Goal: Task Accomplishment & Management: Complete application form

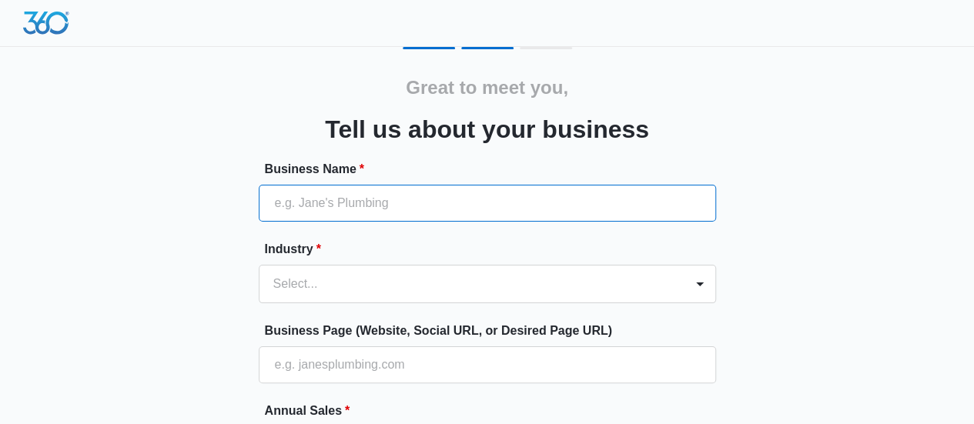
click at [468, 192] on input "Business Name *" at bounding box center [488, 203] width 458 height 37
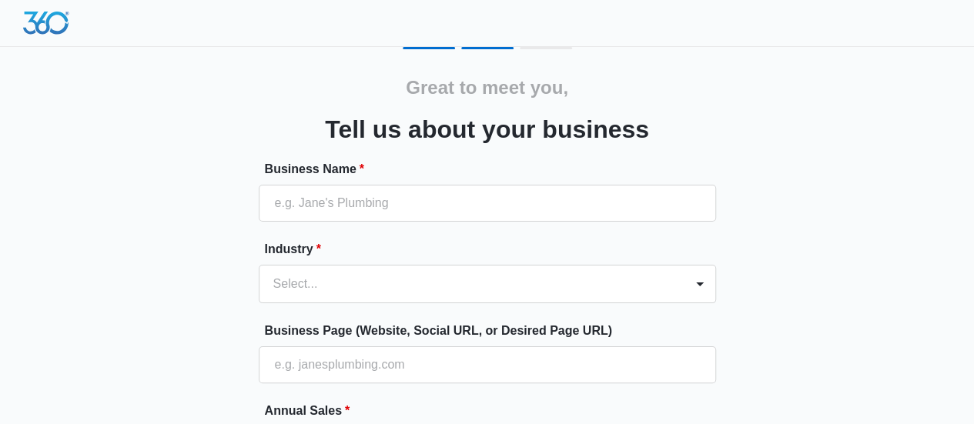
click at [793, 164] on div "Great to meet you, Tell us about your business Business Name * Industry * Selec…" at bounding box center [487, 359] width 924 height 625
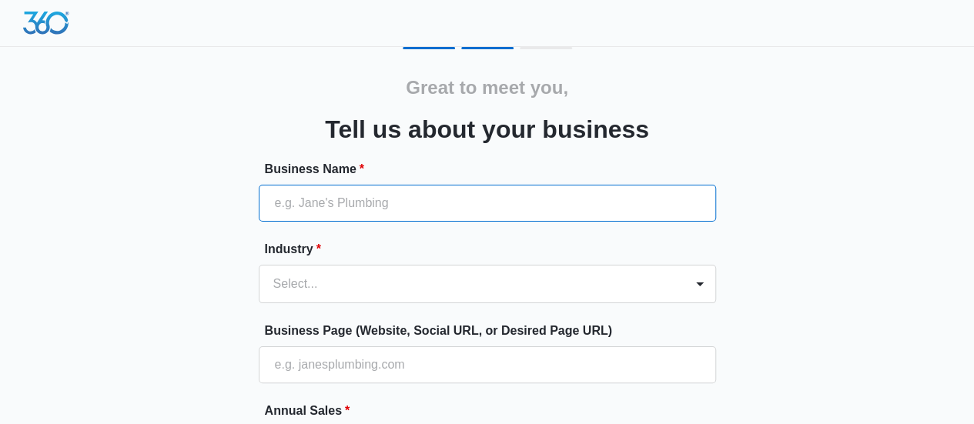
click at [576, 199] on input "Business Name *" at bounding box center [488, 203] width 458 height 37
type input "Miaw LLC"
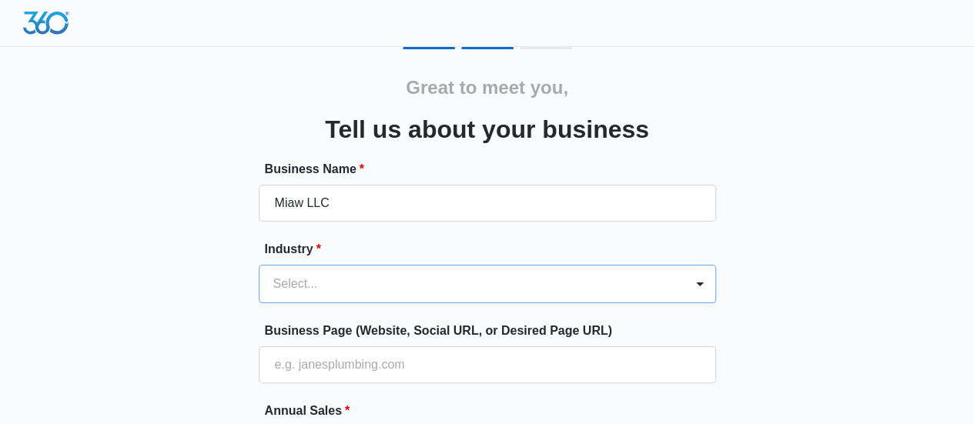
click at [462, 284] on div "Select..." at bounding box center [488, 284] width 458 height 39
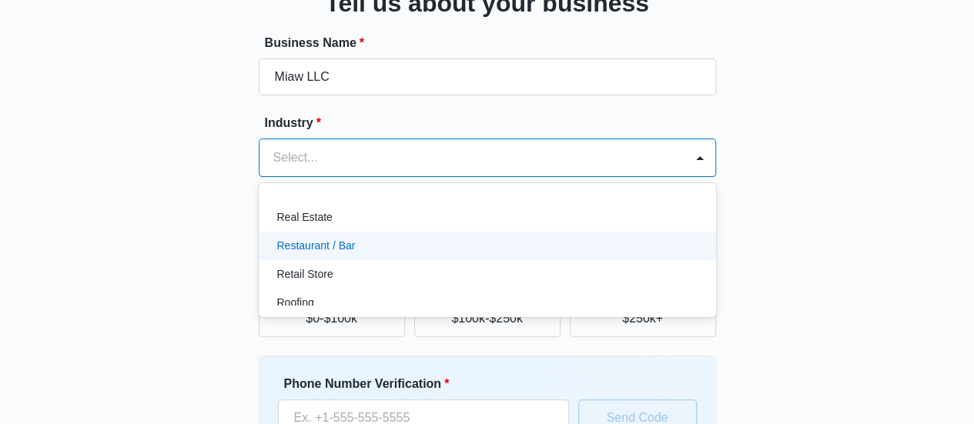
scroll to position [1232, 0]
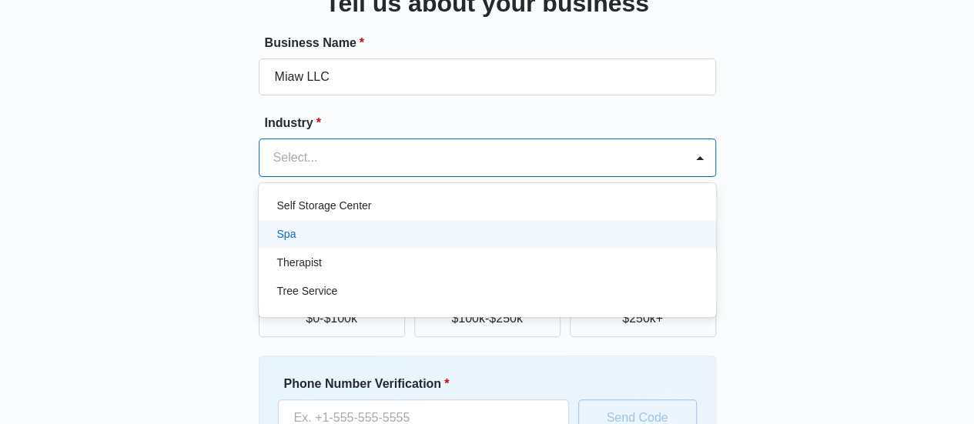
click at [378, 236] on div "Spa" at bounding box center [485, 234] width 417 height 16
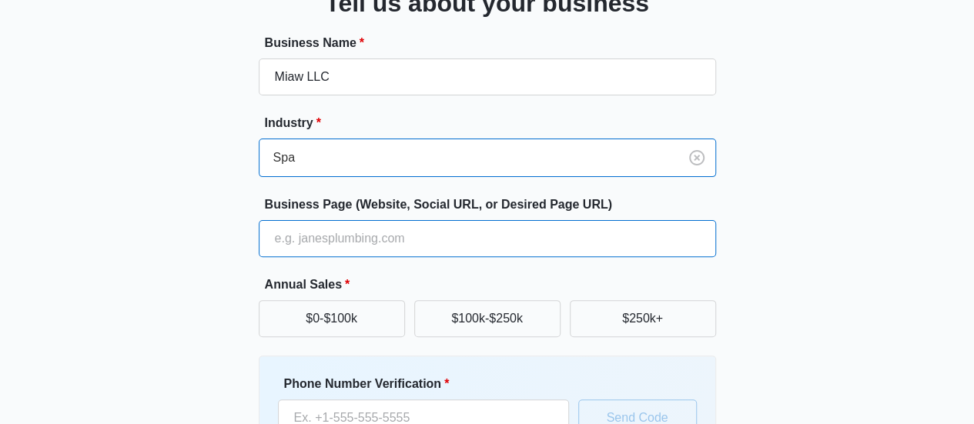
click at [380, 238] on input "Business Page (Website, Social URL, or Desired Page URL)" at bounding box center [488, 238] width 458 height 37
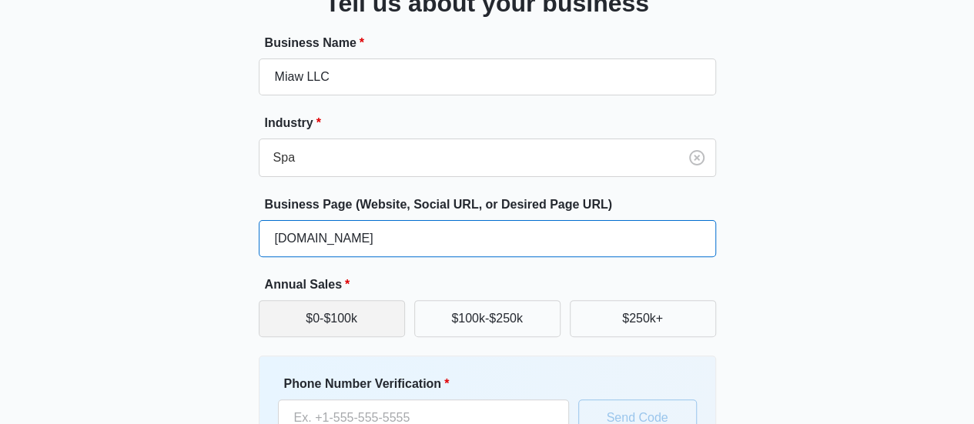
type input "[DOMAIN_NAME]"
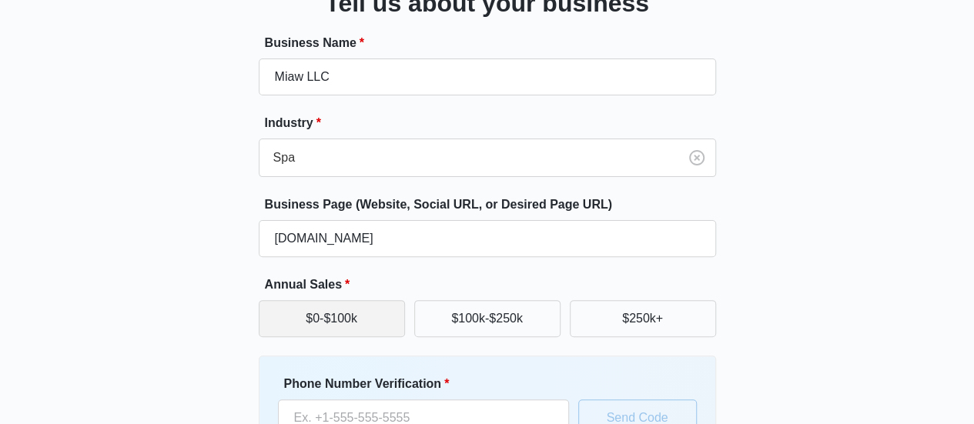
click at [340, 315] on button "$0-$100k" at bounding box center [332, 318] width 146 height 37
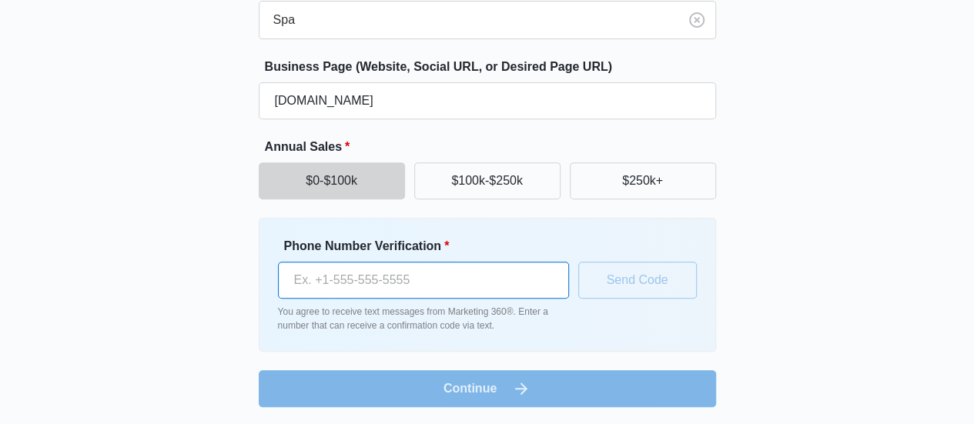
click at [478, 283] on input "Phone Number Verification *" at bounding box center [423, 280] width 291 height 37
type input "[PHONE_NUMBER]"
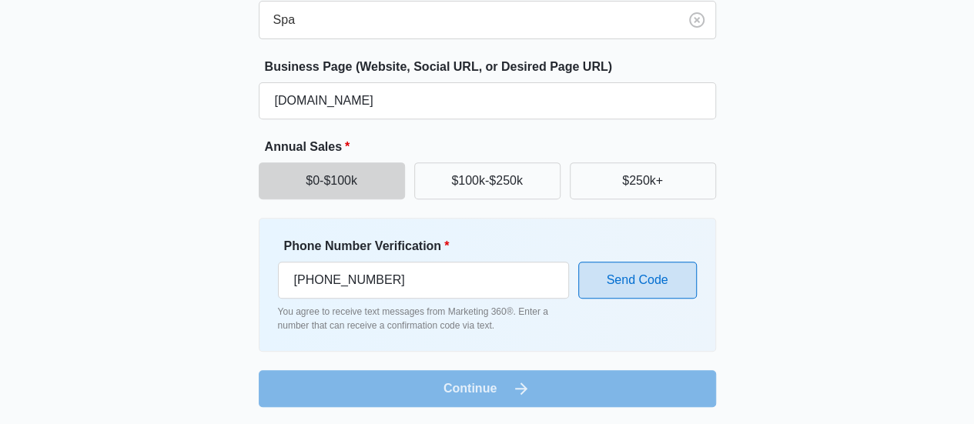
click at [643, 281] on button "Send Code" at bounding box center [637, 280] width 119 height 37
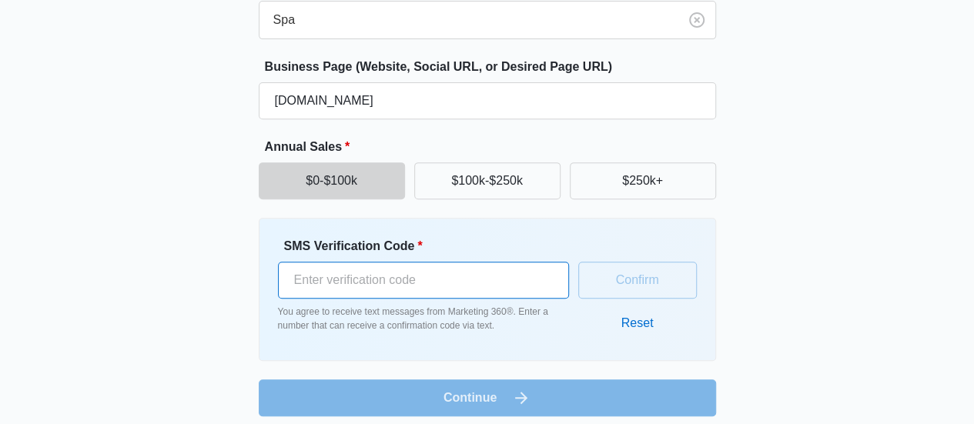
click at [410, 283] on input "SMS Verification Code *" at bounding box center [423, 280] width 291 height 37
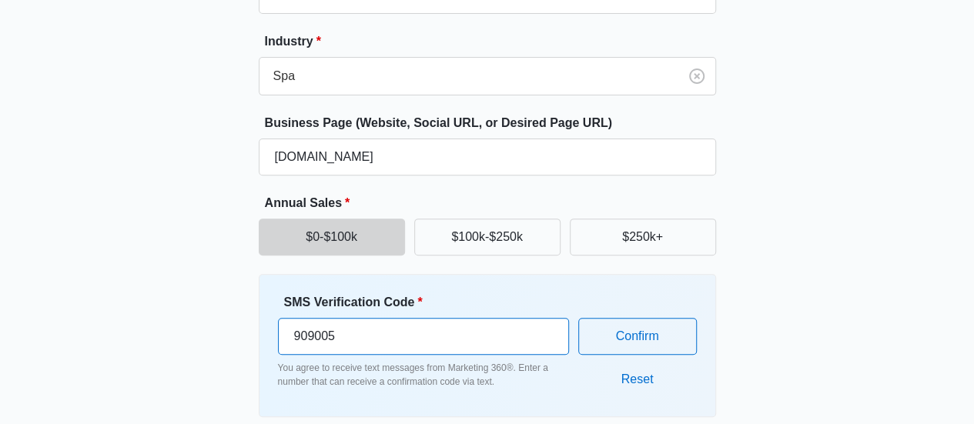
scroll to position [187, 0]
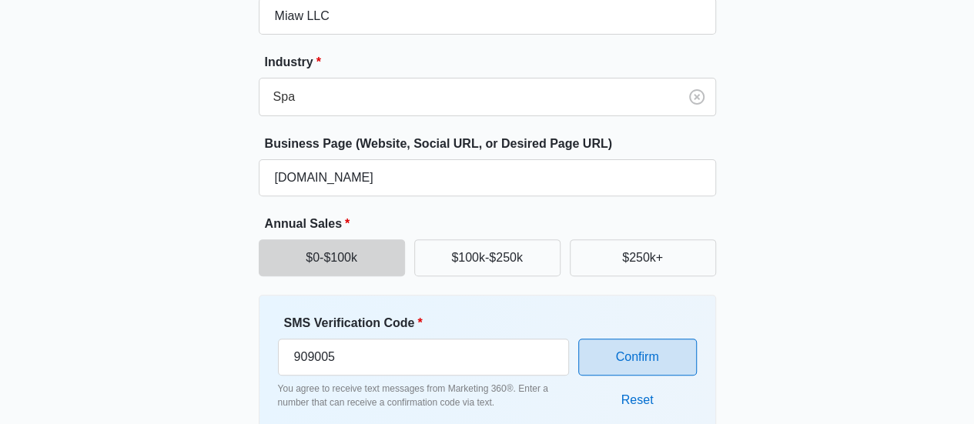
click at [636, 363] on button "Confirm" at bounding box center [637, 357] width 119 height 37
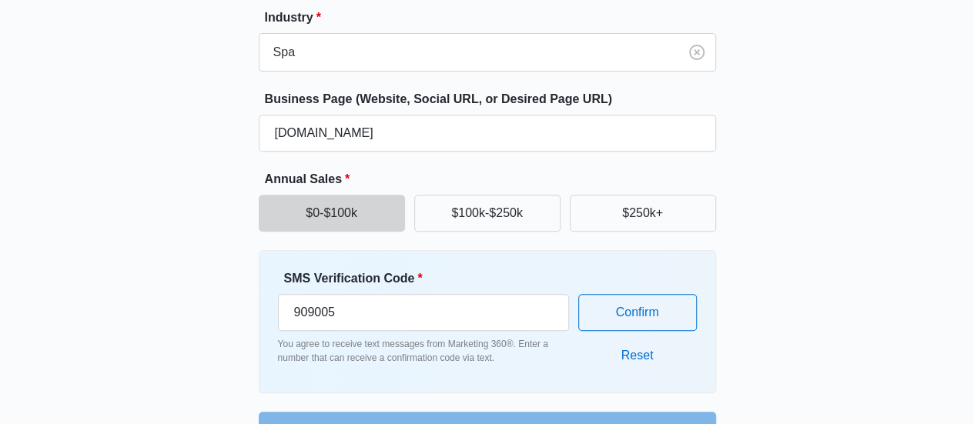
scroll to position [315, 0]
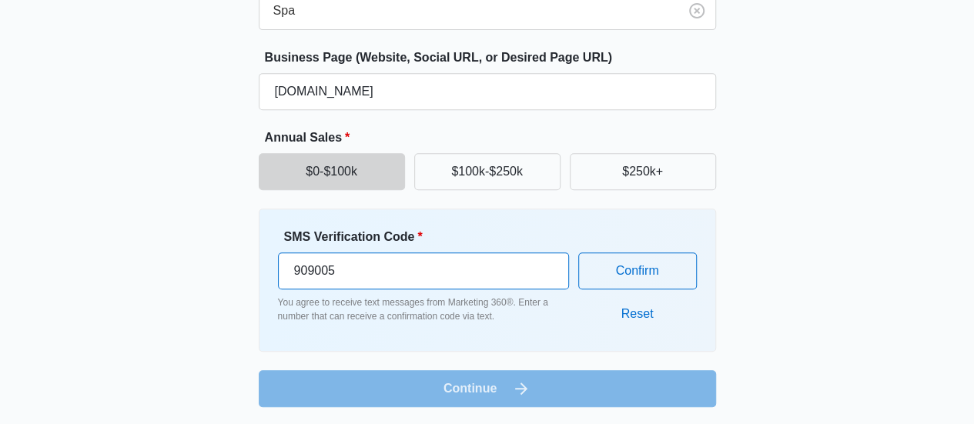
click at [498, 275] on input "909005" at bounding box center [423, 271] width 291 height 37
type input "909004"
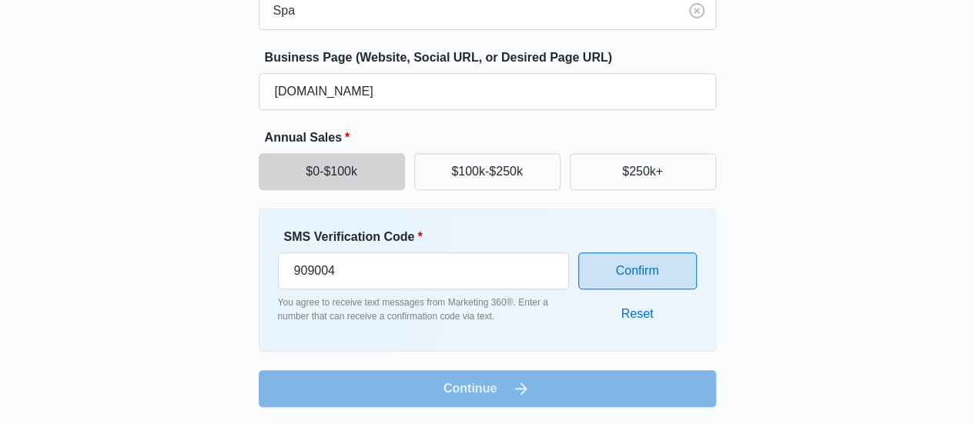
click at [592, 254] on button "Confirm" at bounding box center [637, 271] width 119 height 37
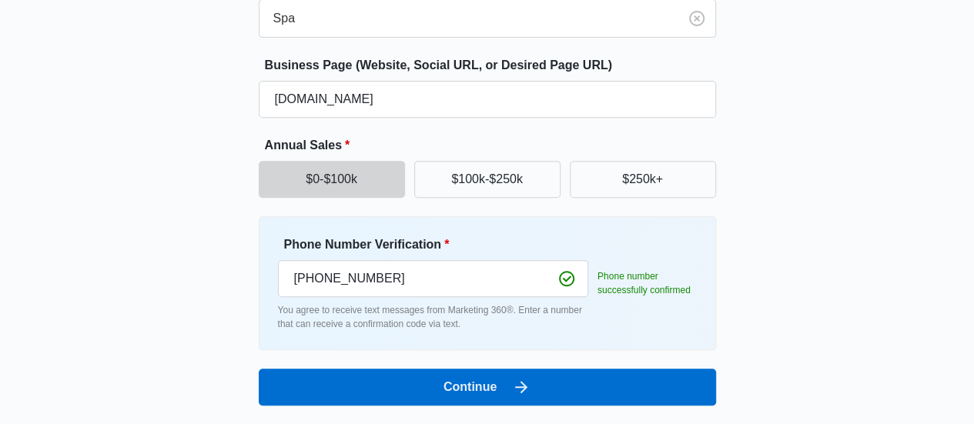
scroll to position [264, 0]
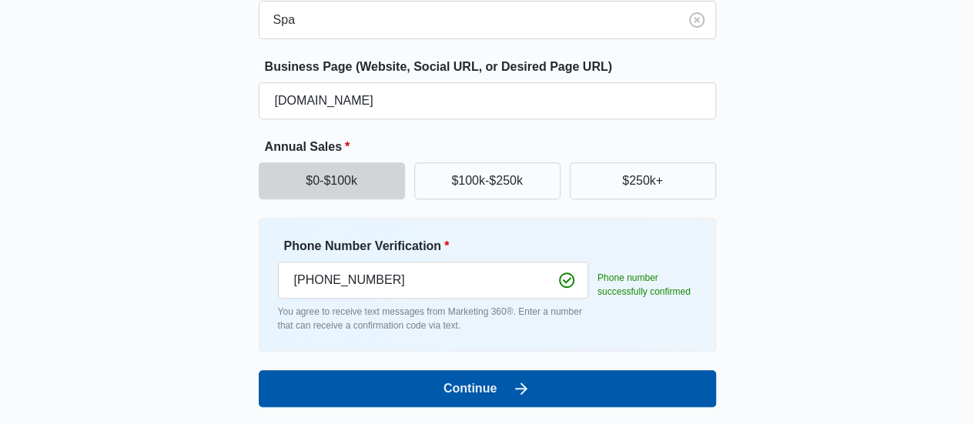
click at [588, 377] on button "Continue" at bounding box center [488, 388] width 458 height 37
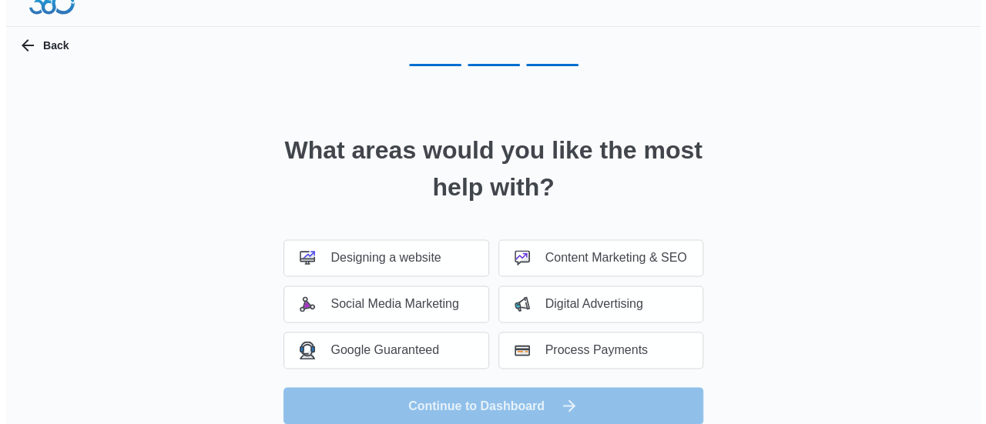
scroll to position [0, 0]
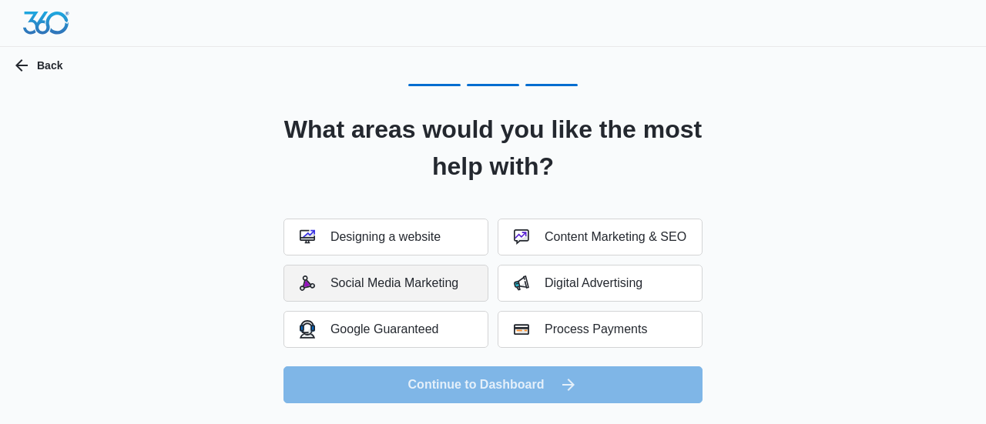
click at [367, 284] on div "Social Media Marketing" at bounding box center [379, 283] width 159 height 15
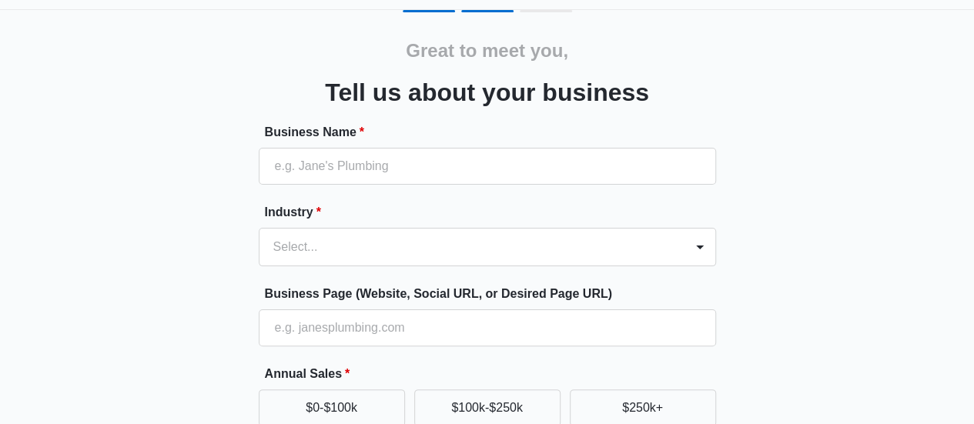
scroll to position [33, 0]
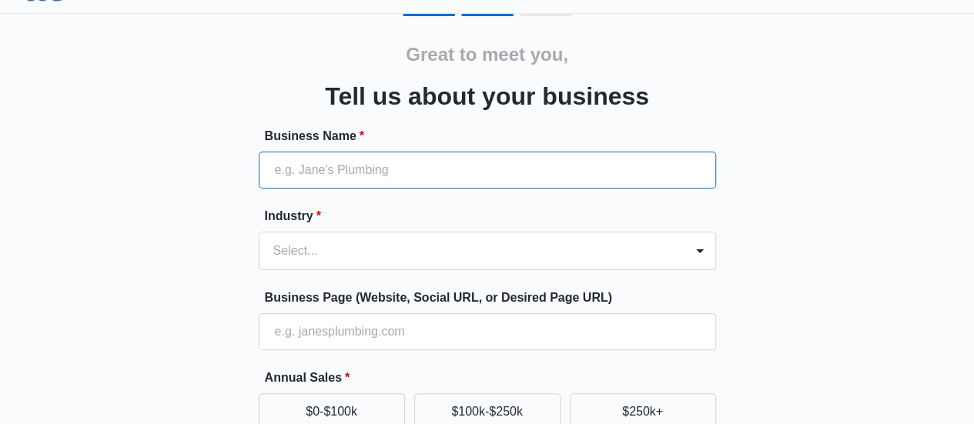
click at [408, 159] on input "Business Name *" at bounding box center [488, 170] width 458 height 37
type input "Miaw LLC"
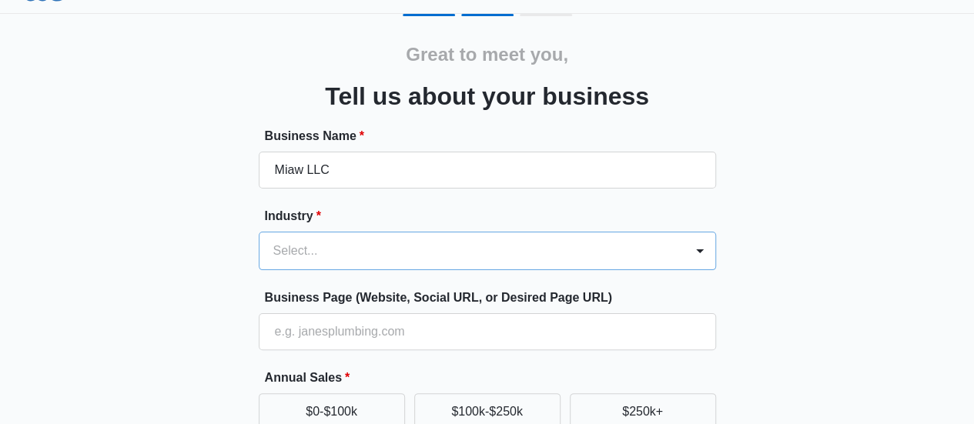
click at [427, 240] on div "Select..." at bounding box center [488, 251] width 458 height 39
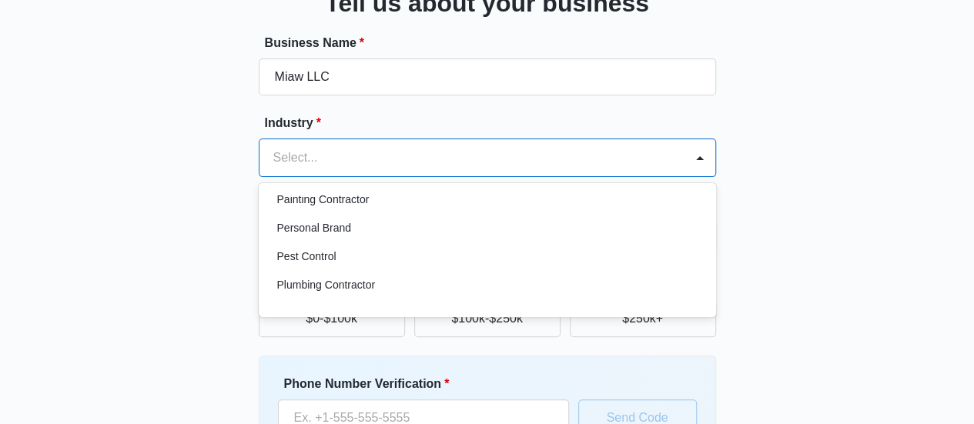
scroll to position [1292, 0]
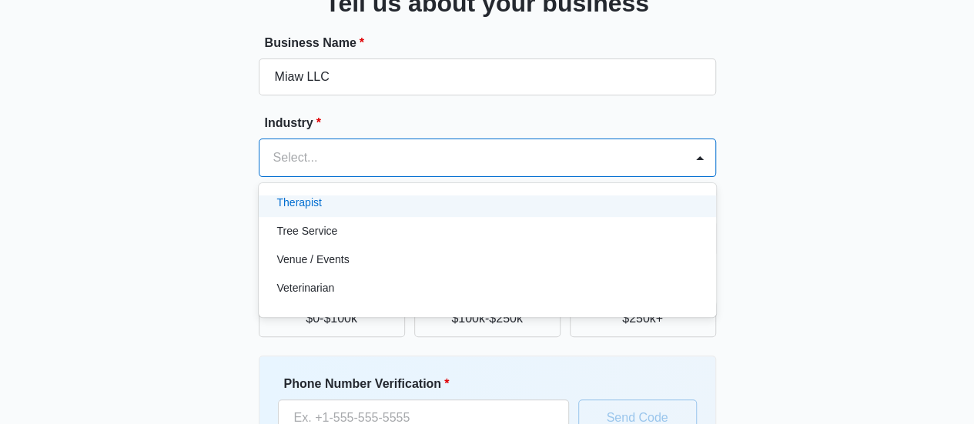
click at [404, 207] on div "Therapist" at bounding box center [485, 203] width 417 height 16
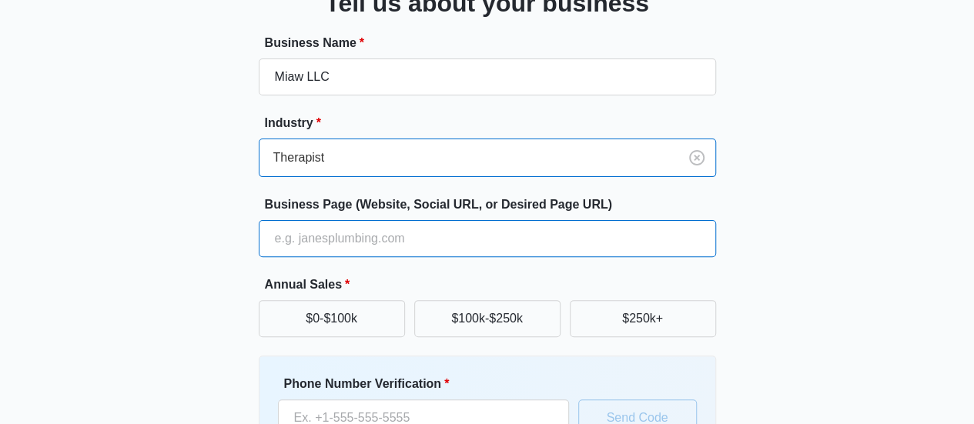
click at [452, 231] on input "Business Page (Website, Social URL, or Desired Page URL)" at bounding box center [488, 238] width 458 height 37
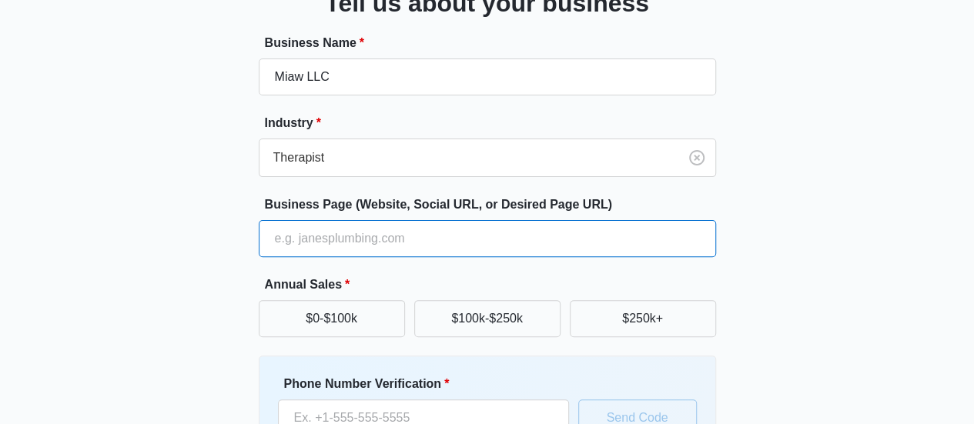
type input "miawllc.com"
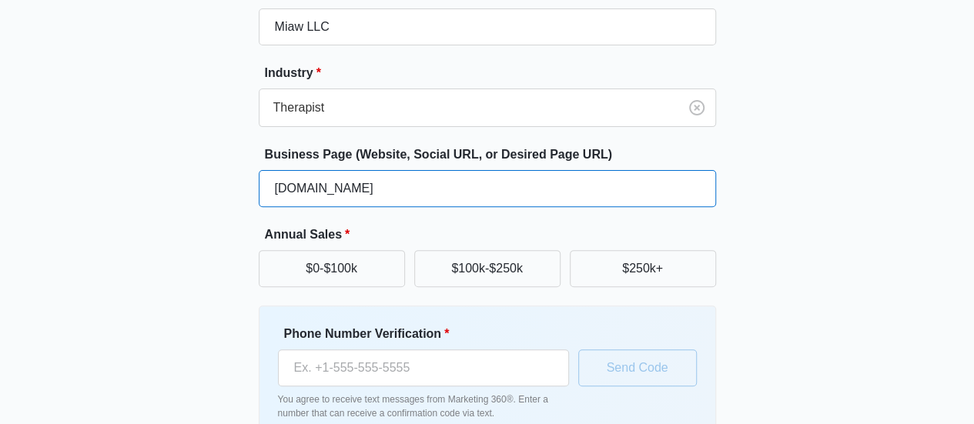
scroll to position [264, 0]
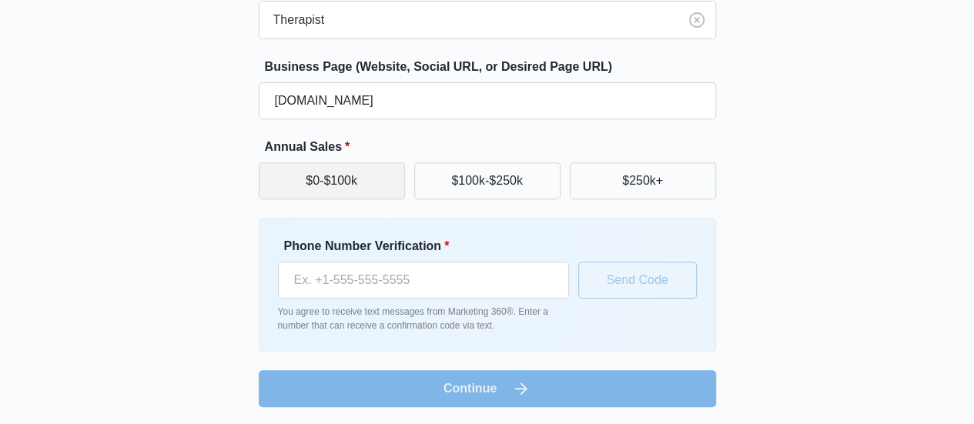
click at [344, 178] on button "$0-$100k" at bounding box center [332, 181] width 146 height 37
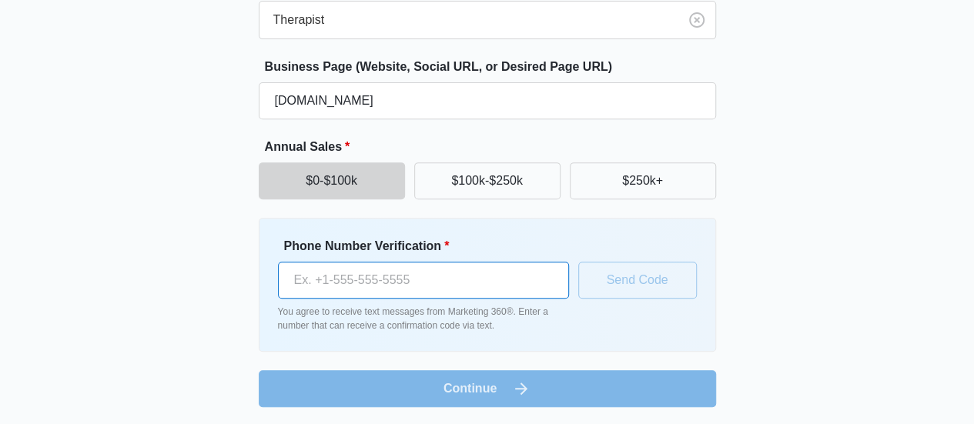
click at [437, 271] on input "Phone Number Verification *" at bounding box center [423, 280] width 291 height 37
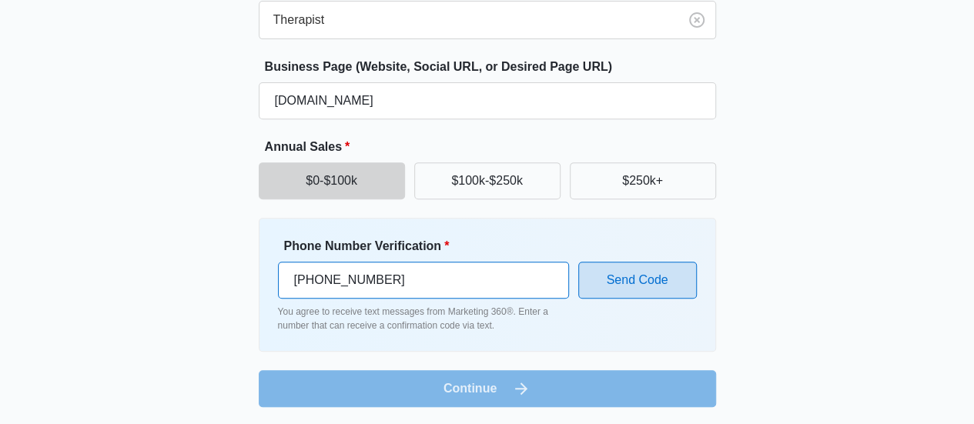
type input "(302) 899-8078"
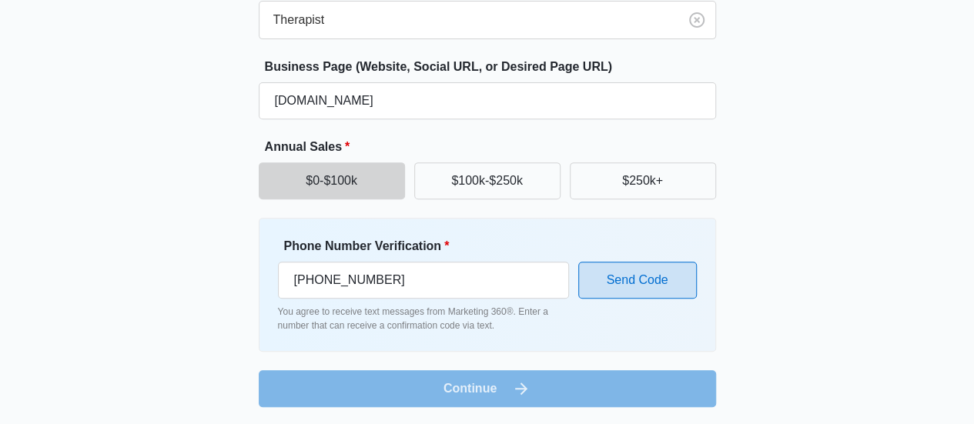
click at [637, 277] on button "Send Code" at bounding box center [637, 280] width 119 height 37
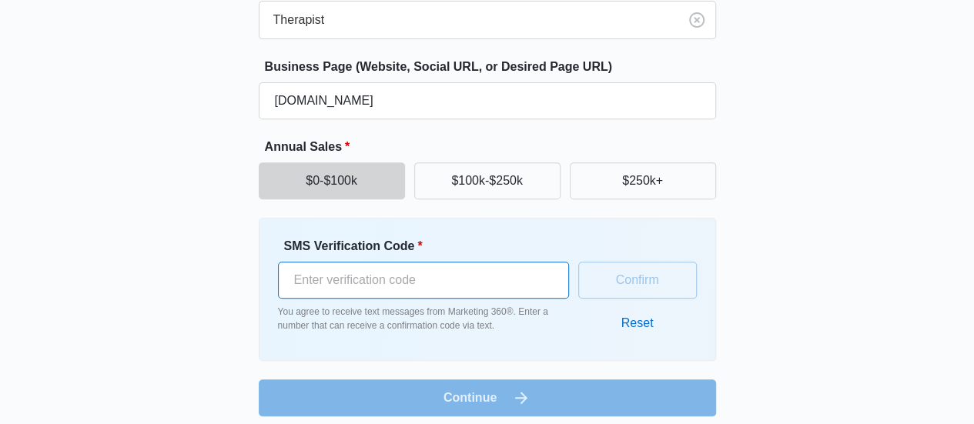
click at [451, 274] on input "SMS Verification Code *" at bounding box center [423, 280] width 291 height 37
type input "925606"
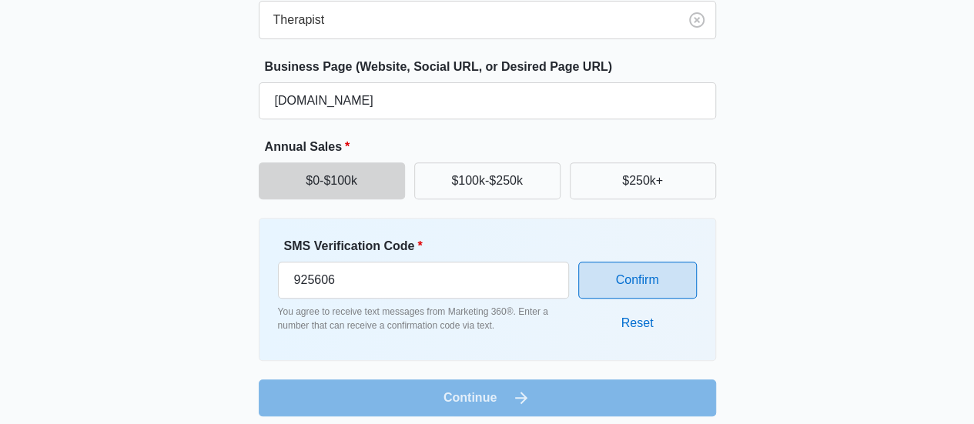
click at [625, 283] on button "Confirm" at bounding box center [637, 280] width 119 height 37
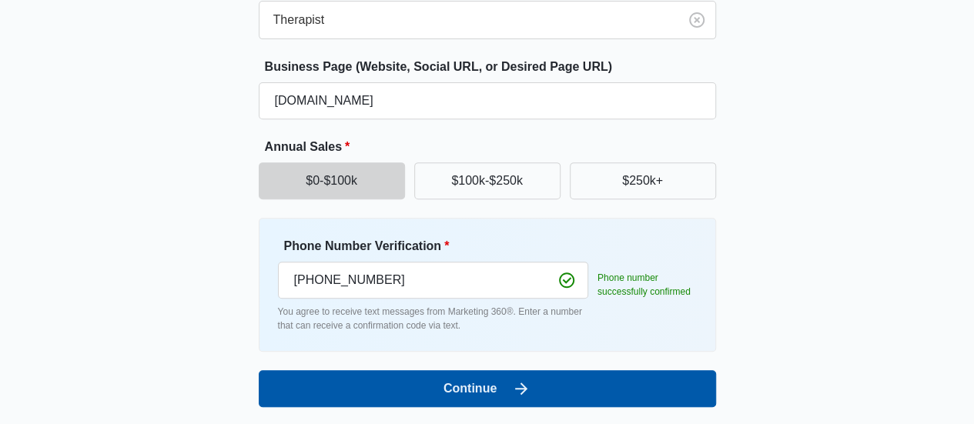
click at [463, 384] on button "Continue" at bounding box center [488, 388] width 458 height 37
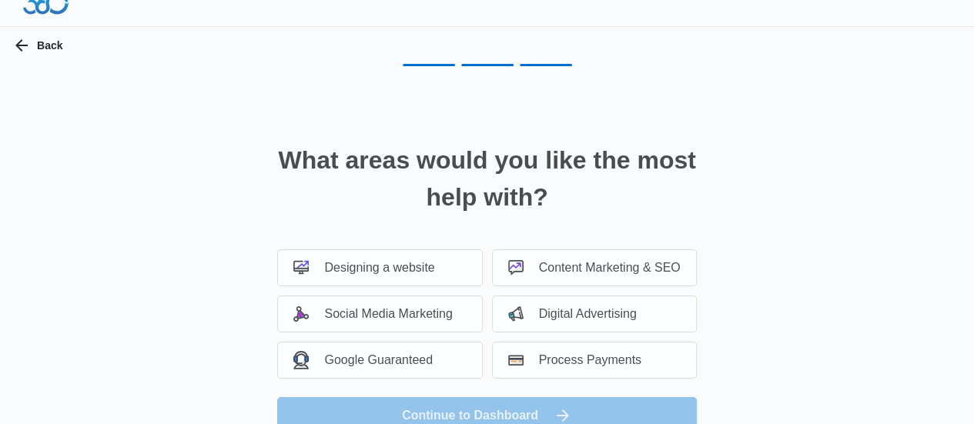
scroll to position [0, 0]
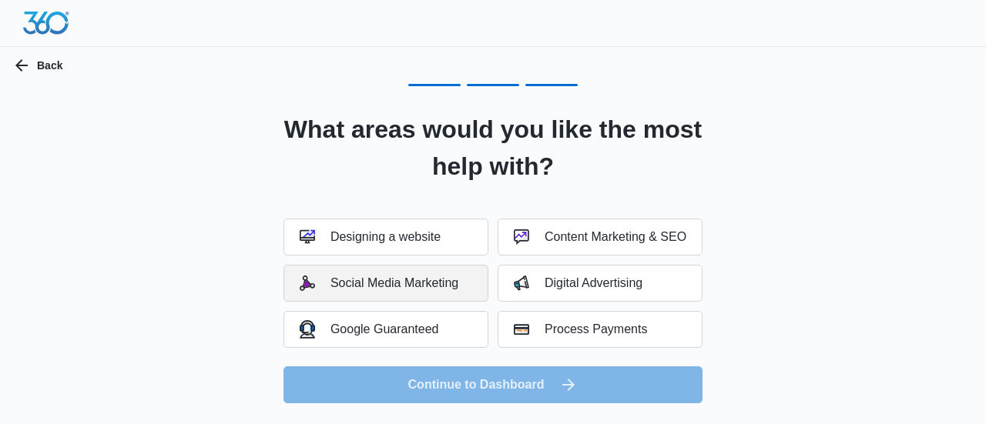
click at [433, 287] on div "Social Media Marketing" at bounding box center [379, 283] width 159 height 15
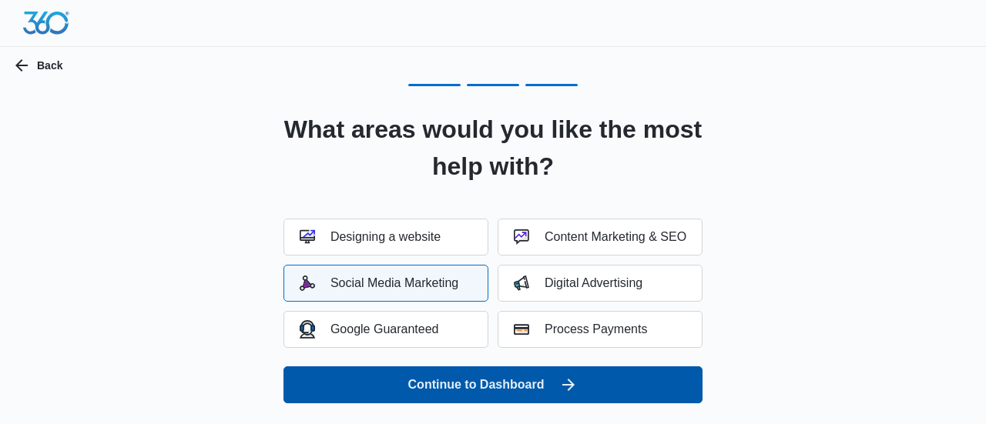
click at [467, 391] on button "Continue to Dashboard" at bounding box center [492, 385] width 419 height 37
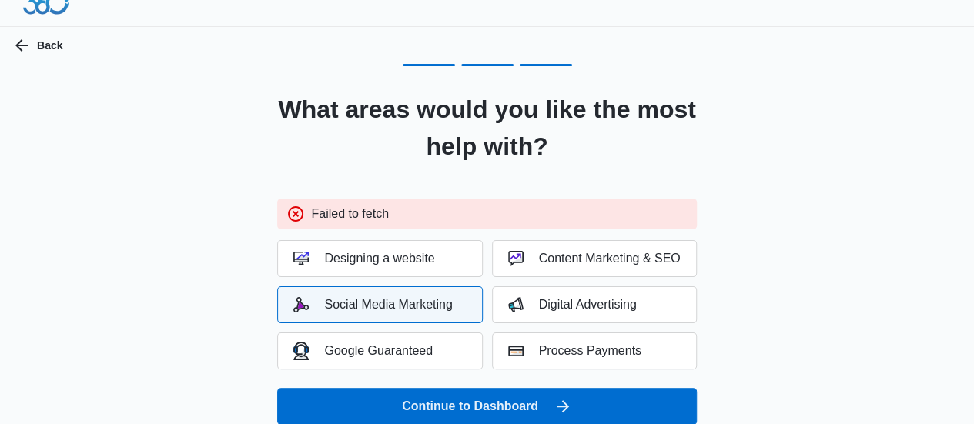
scroll to position [39, 0]
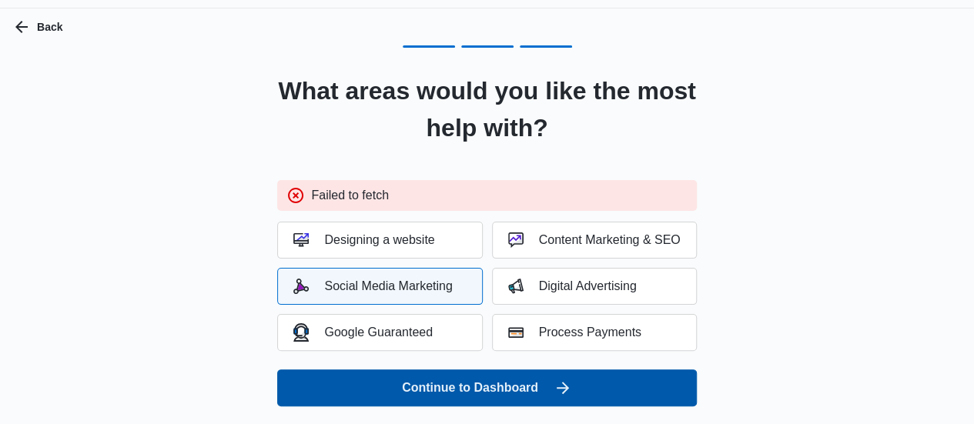
click at [548, 385] on button "Continue to Dashboard" at bounding box center [486, 388] width 419 height 37
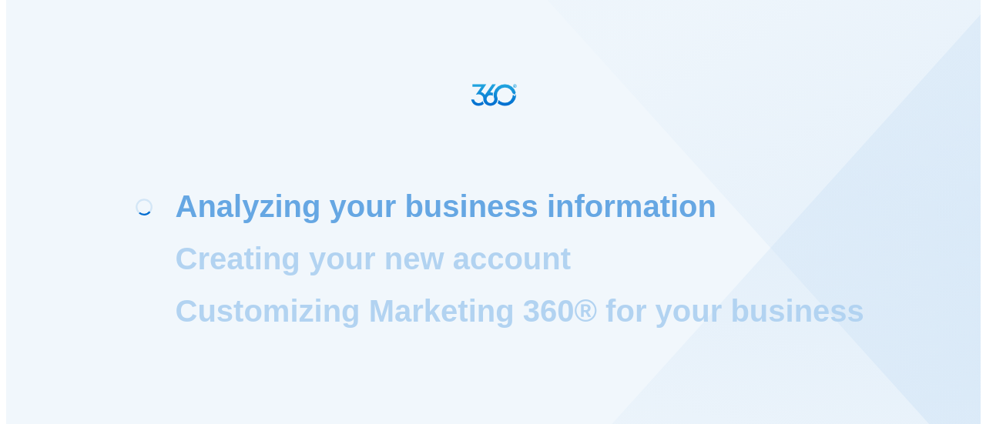
scroll to position [0, 0]
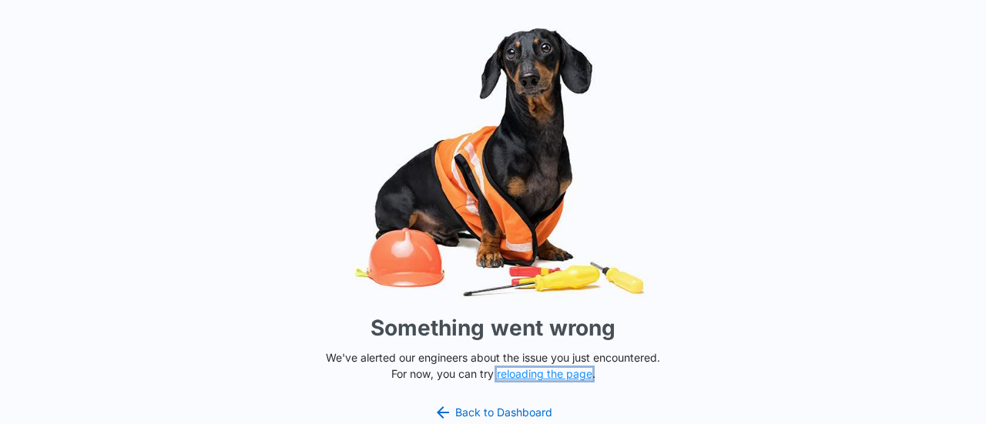
click at [540, 368] on button "reloading the page" at bounding box center [545, 374] width 96 height 12
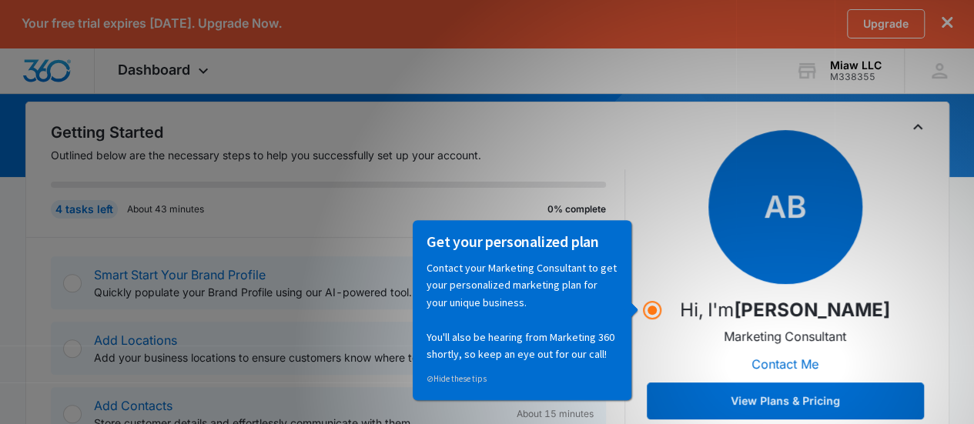
scroll to position [231, 0]
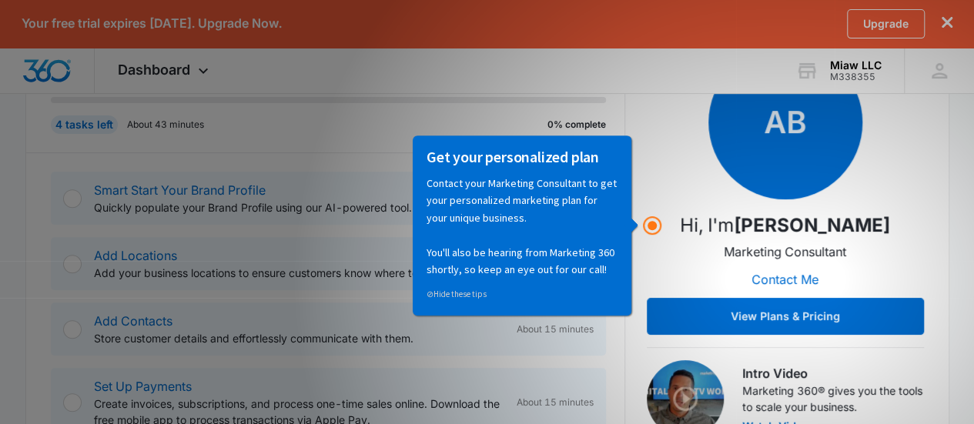
click at [920, 253] on div "AB Hi, I'm Avery Berryman Marketing Consultant Contact Me View Plans & Pricing" at bounding box center [785, 190] width 277 height 290
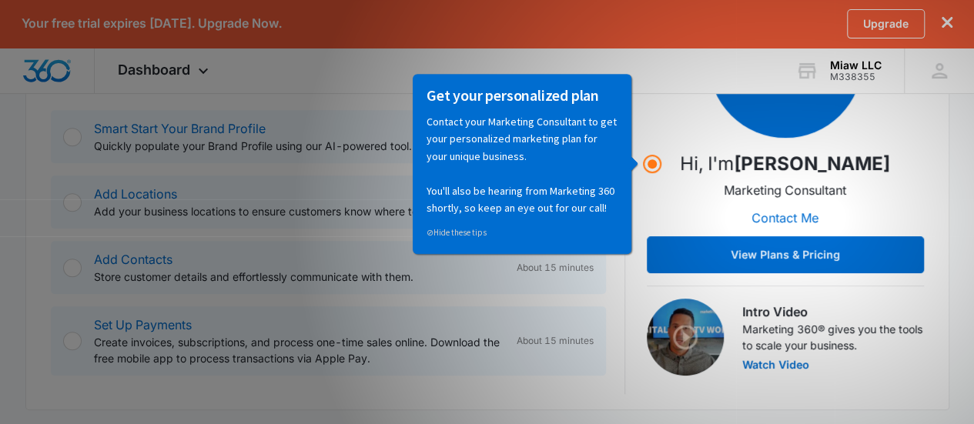
scroll to position [385, 0]
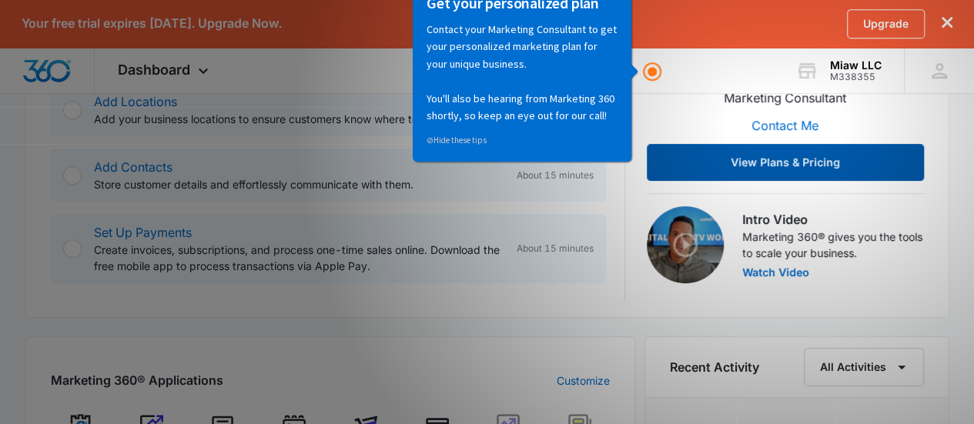
click at [782, 153] on button "View Plans & Pricing" at bounding box center [785, 162] width 277 height 37
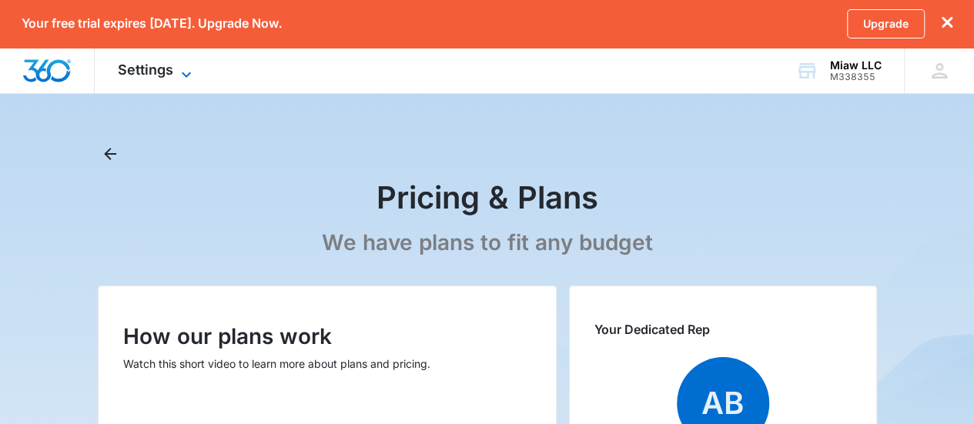
click at [185, 69] on icon at bounding box center [186, 74] width 18 height 18
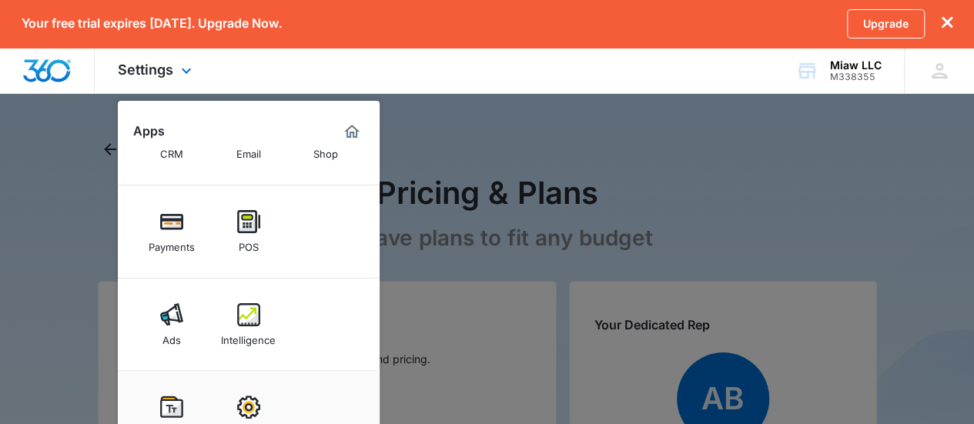
scroll to position [308, 0]
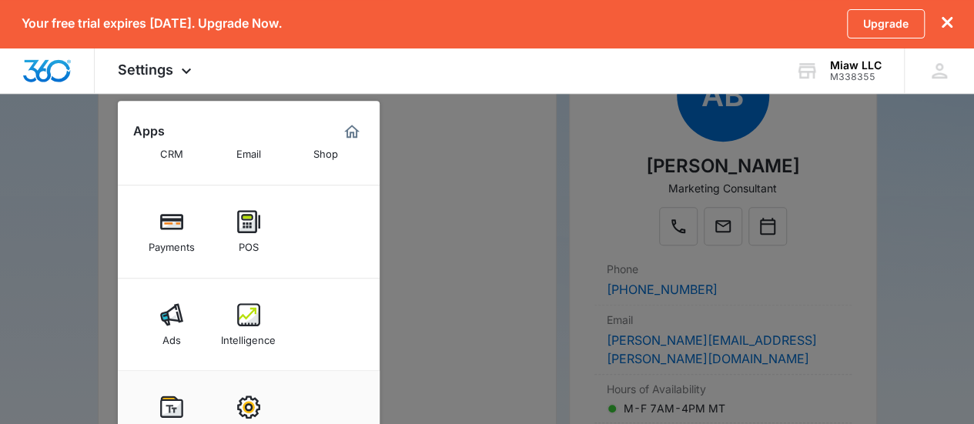
click at [957, 213] on div at bounding box center [487, 212] width 974 height 424
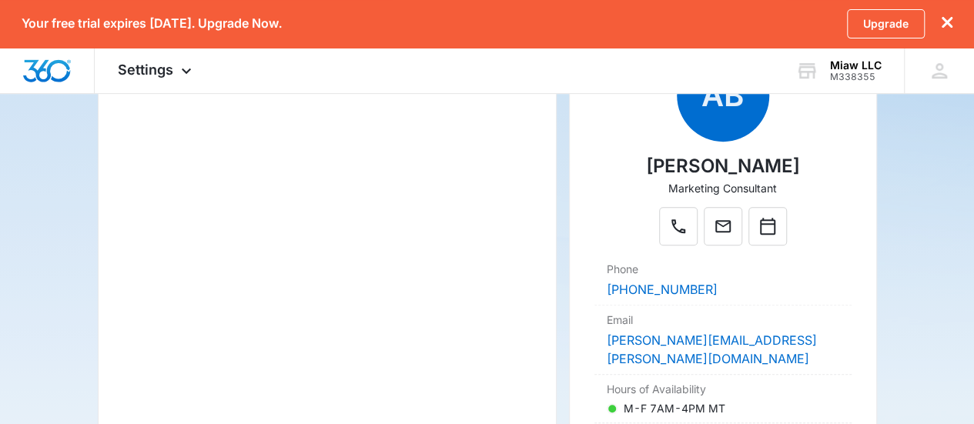
scroll to position [0, 0]
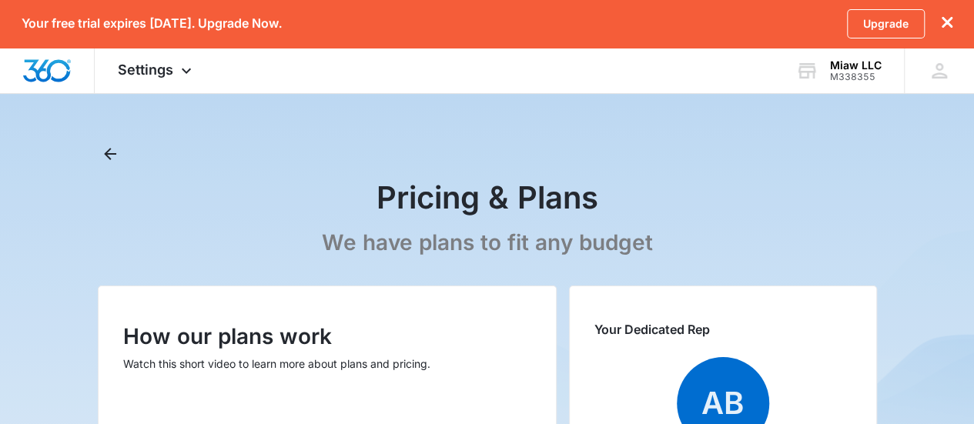
click at [949, 21] on icon "dismiss this dialog" at bounding box center [947, 22] width 11 height 11
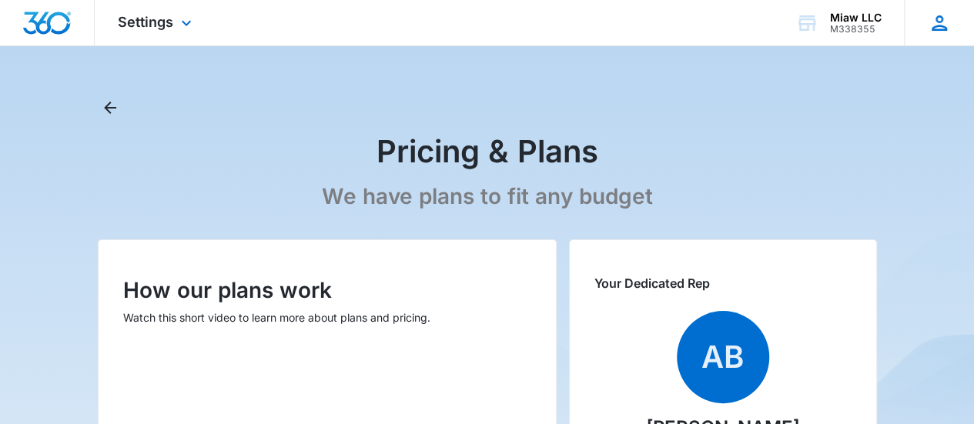
click at [941, 21] on icon at bounding box center [939, 22] width 15 height 15
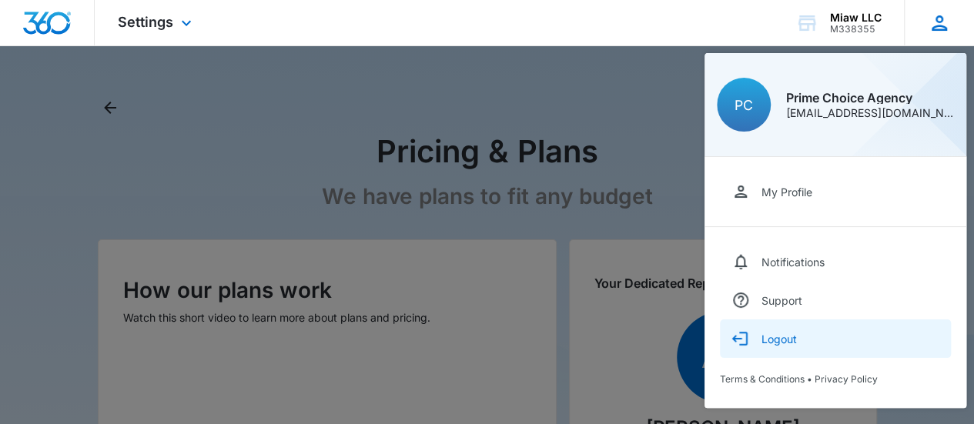
click at [789, 338] on div "Logout" at bounding box center [779, 339] width 35 height 13
